Goal: Check status: Check status

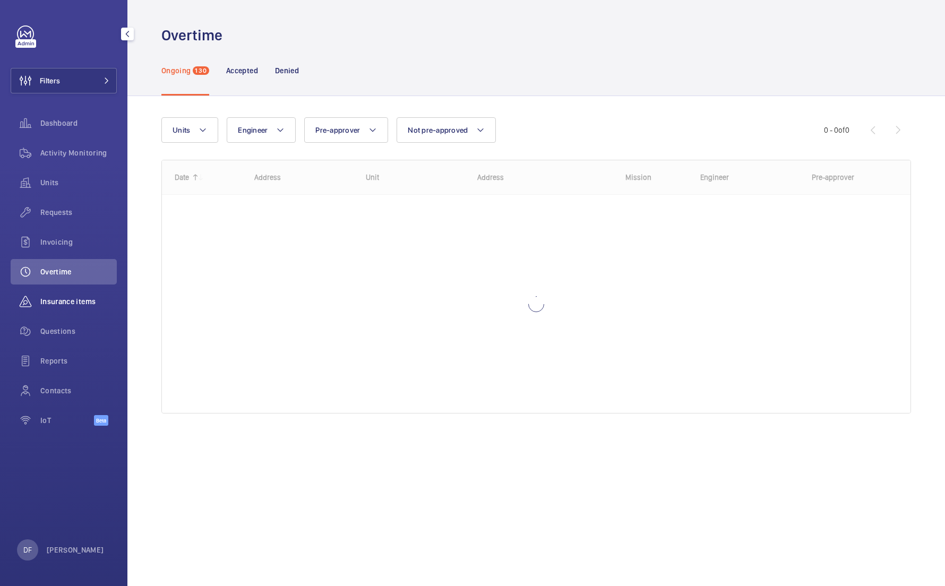
click at [92, 305] on span "Insurance items" at bounding box center [78, 301] width 76 height 11
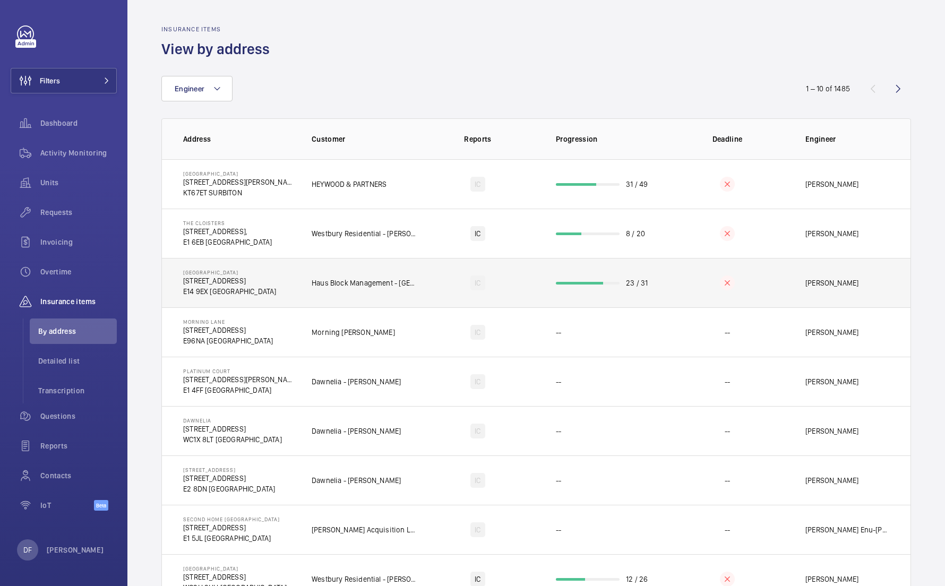
click at [294, 275] on td "[GEOGRAPHIC_DATA][STREET_ADDRESS]" at bounding box center [228, 282] width 133 height 49
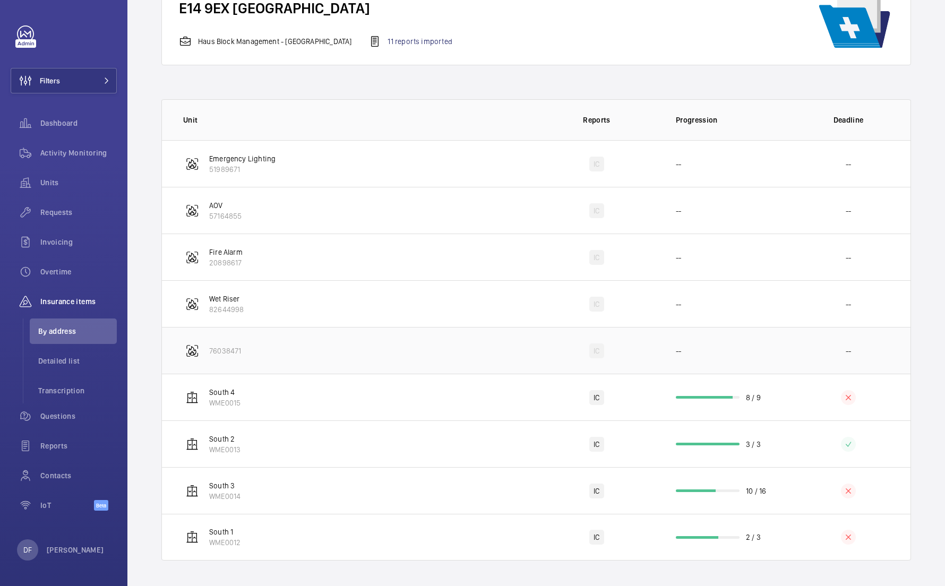
scroll to position [108, 0]
click at [267, 388] on td "South 4 WME0015" at bounding box center [348, 397] width 373 height 47
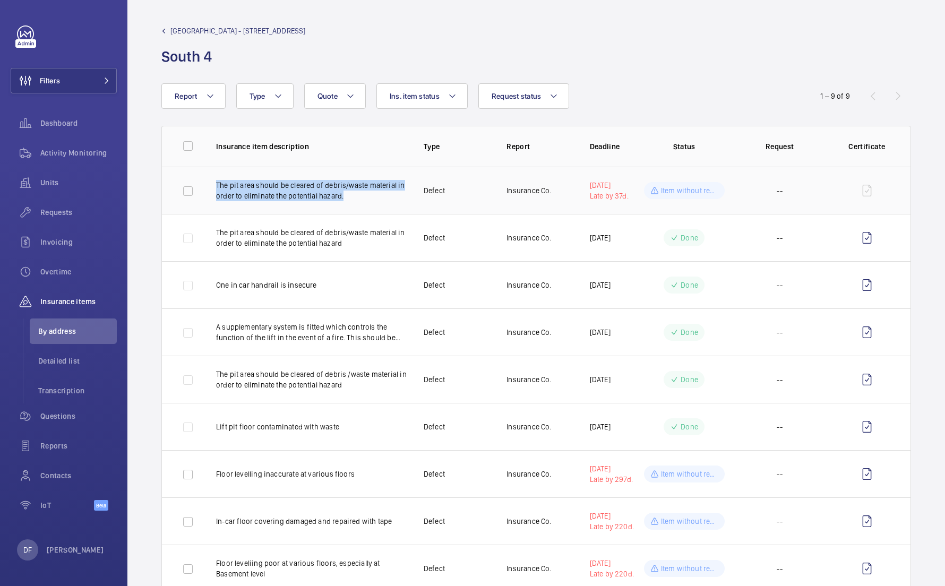
drag, startPoint x: 359, startPoint y: 201, endPoint x: 210, endPoint y: 186, distance: 149.9
click at [210, 186] on td "The pit area should be cleared of debris/waste material in order to eliminate t…" at bounding box center [303, 190] width 208 height 47
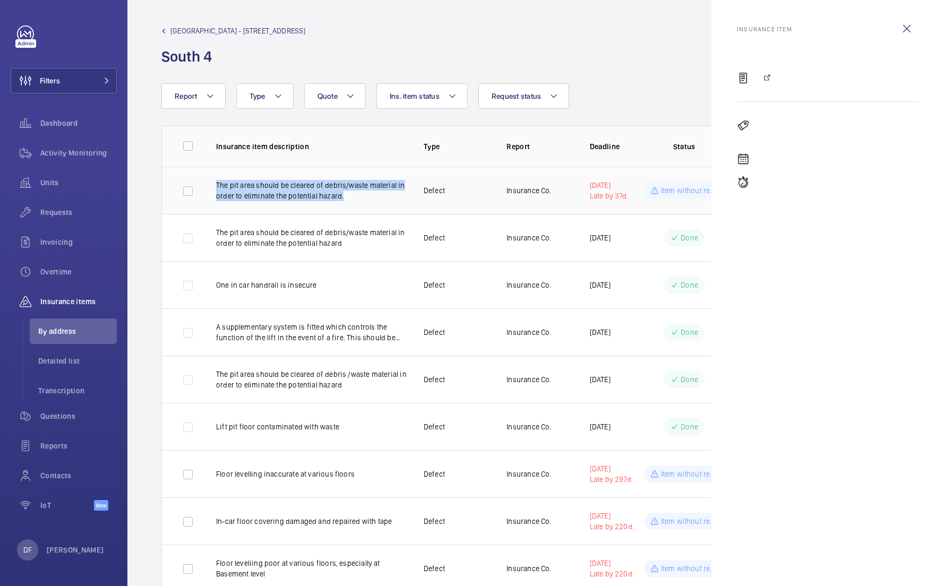
copy p "The pit area should be cleared of debris/waste material in order to eliminate t…"
click at [567, 64] on div "[GEOGRAPHIC_DATA] - [STREET_ADDRESS]" at bounding box center [536, 45] width 750 height 41
click at [904, 25] on wm-front-icon-button at bounding box center [906, 28] width 25 height 25
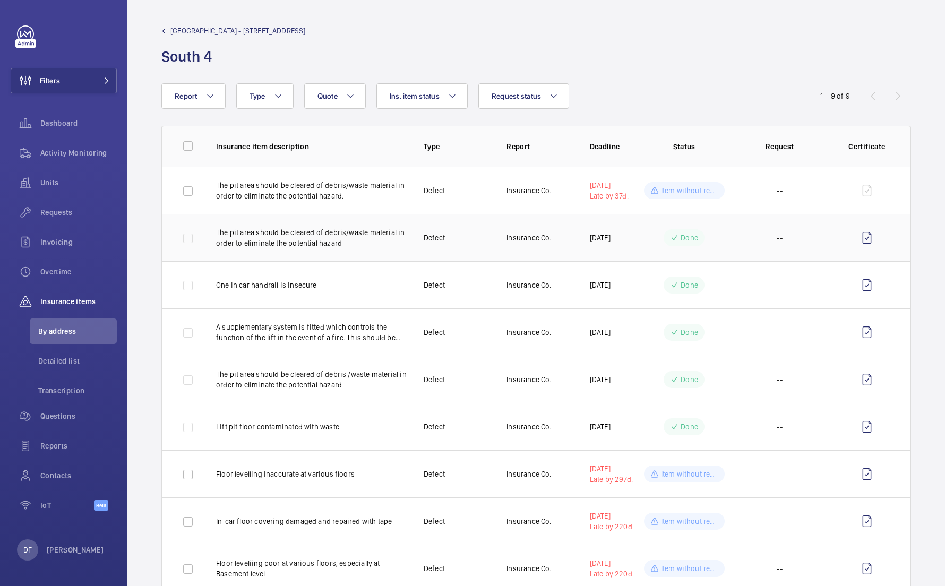
click at [671, 230] on div "Done" at bounding box center [684, 237] width 41 height 17
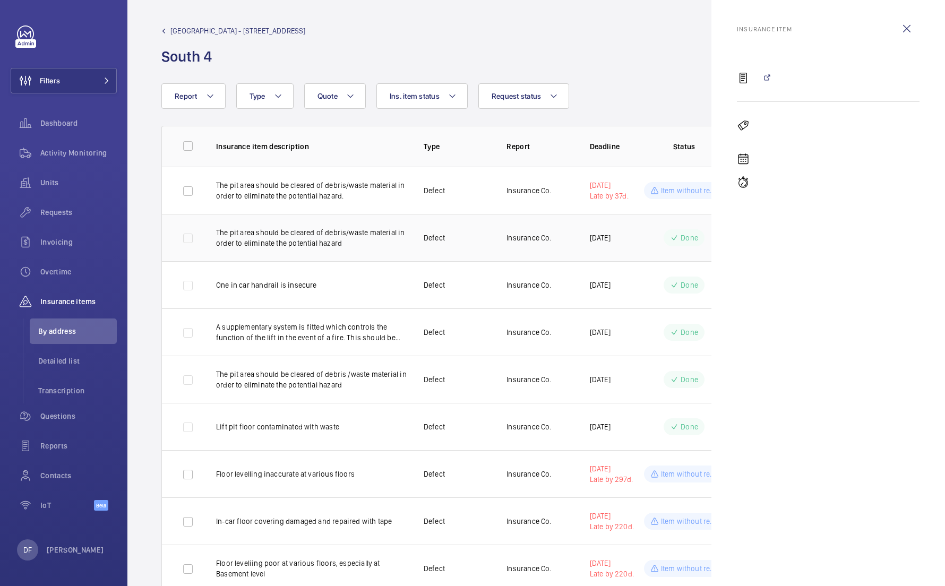
click at [671, 230] on div "Done" at bounding box center [684, 237] width 41 height 17
click at [644, 111] on wm-front-table "Report Request status Ins. item status Quote Type 1 – 9 of 9 Insurance item des…" at bounding box center [536, 337] width 818 height 509
